Goal: Task Accomplishment & Management: Manage account settings

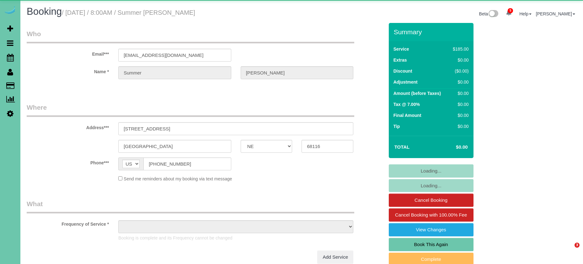
select select "NE"
select select "object:924"
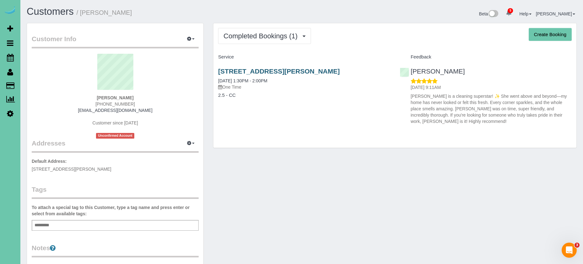
click at [274, 69] on link "209 Hackberry Dr, Gretna, NE 68028" at bounding box center [278, 70] width 121 height 7
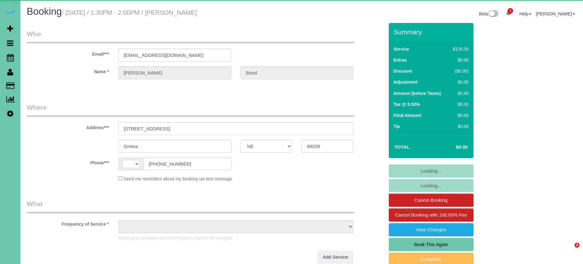
select select "NE"
select select "string:US"
select select "object:934"
select select "number:36"
select select "number:41"
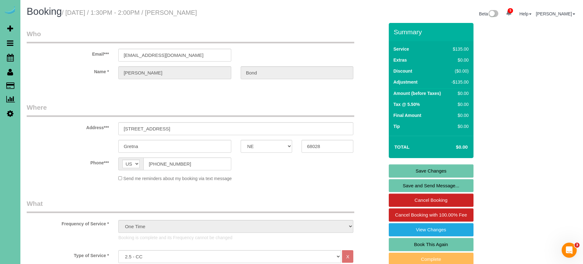
drag, startPoint x: 430, startPoint y: 240, endPoint x: 425, endPoint y: 238, distance: 5.5
click at [430, 240] on link "Book This Again" at bounding box center [431, 244] width 85 height 13
select select "NE"
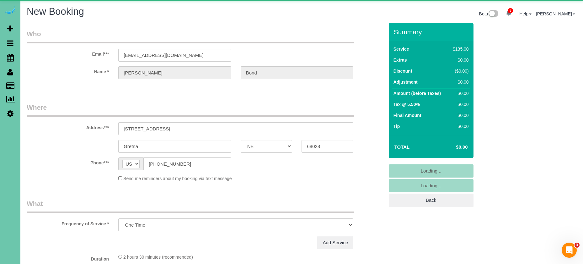
select select "object:1633"
select select "number:36"
select select "number:41"
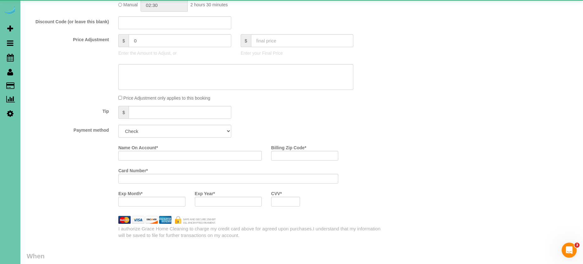
select select "object:1642"
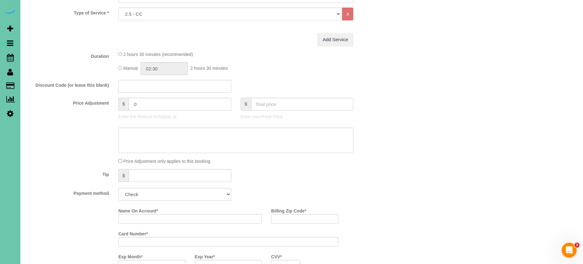
scroll to position [237, 0]
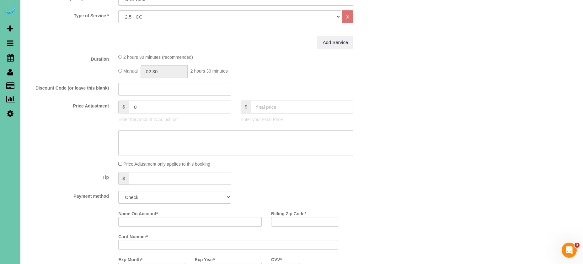
click at [261, 107] on input "text" at bounding box center [302, 106] width 103 height 13
type input "0"
type input "-135"
select select "string:check"
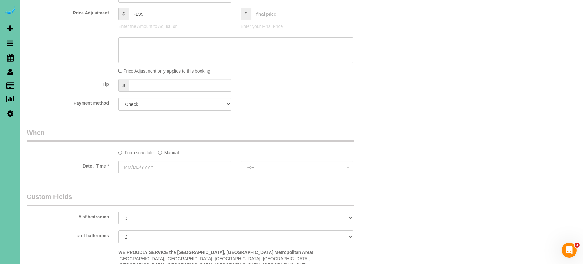
click at [168, 153] on label "Manual" at bounding box center [168, 151] width 21 height 8
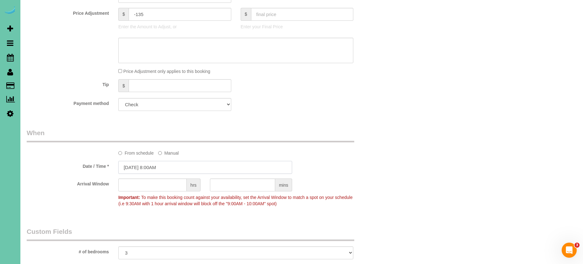
click at [163, 167] on input "08/26/2025 8:00AM" at bounding box center [205, 167] width 174 height 13
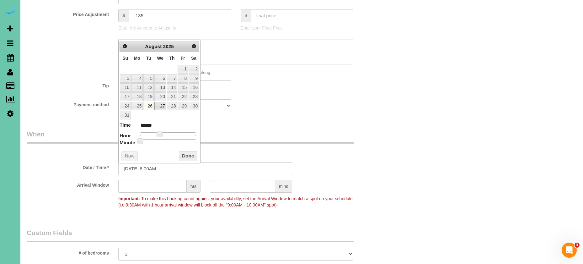
click at [163, 104] on link "27" at bounding box center [160, 106] width 12 height 8
click at [155, 168] on input "08/27/2025 8:00AM" at bounding box center [205, 168] width 174 height 13
type input "08/27/2025 8:30AM"
click at [240, 119] on div "Who Email*** alex.b.bond99@gmail.com Name * Alex Bond Where Address*** 209 Hack…" at bounding box center [205, 113] width 367 height 839
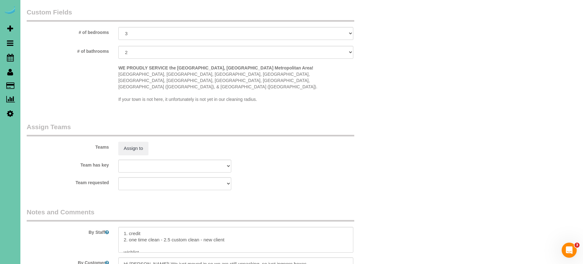
scroll to position [548, 0]
click at [138, 142] on button "Assign to" at bounding box center [133, 148] width 30 height 13
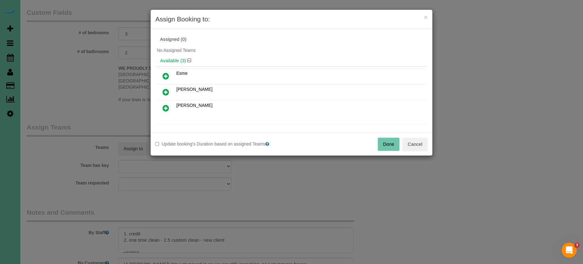
click at [165, 75] on icon at bounding box center [166, 76] width 7 height 8
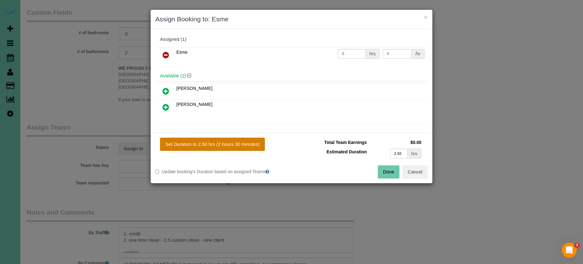
click at [209, 146] on button "Set Duration to 2.50 hrs (2 hours 30 minutes)" at bounding box center [212, 143] width 105 height 13
type input "2.50"
drag, startPoint x: 382, startPoint y: 167, endPoint x: 373, endPoint y: 167, distance: 8.5
click at [381, 167] on button "Done" at bounding box center [389, 171] width 22 height 13
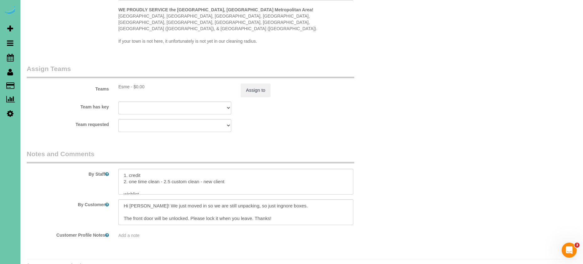
scroll to position [607, 0]
drag, startPoint x: 224, startPoint y: 168, endPoint x: 206, endPoint y: 168, distance: 18.2
click at [202, 169] on textarea at bounding box center [235, 182] width 235 height 26
type textarea "1. credit 2. one time clean - 2.5 custom clean wishlist Kitchen Bathrooms Maste…"
